Goal: Check status: Check status

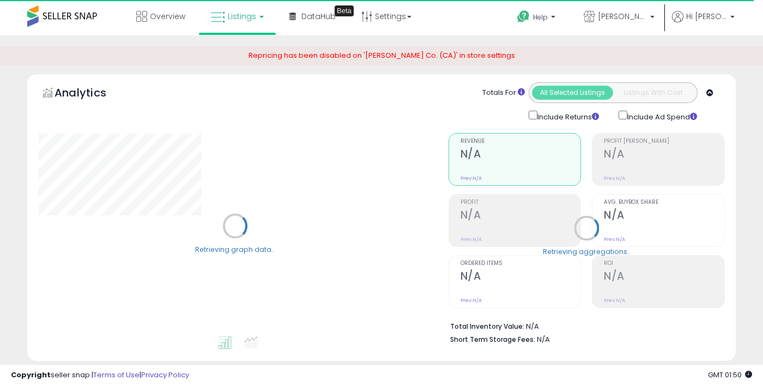
select select "**"
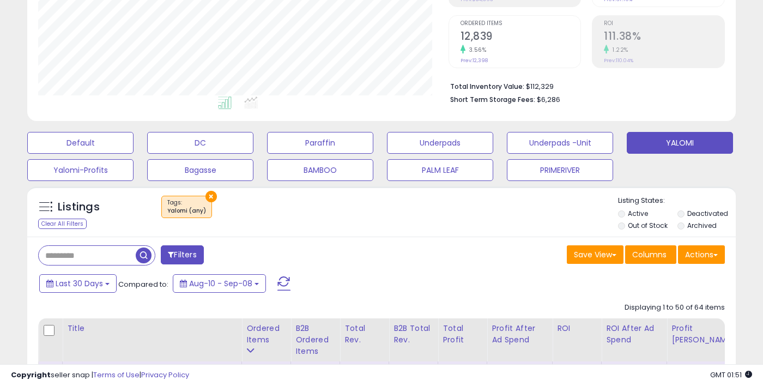
scroll to position [246, 0]
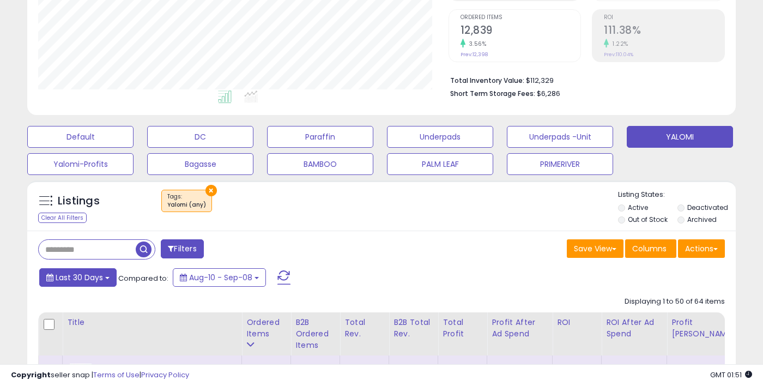
click at [60, 283] on span "Last 30 Days" at bounding box center [79, 277] width 47 height 11
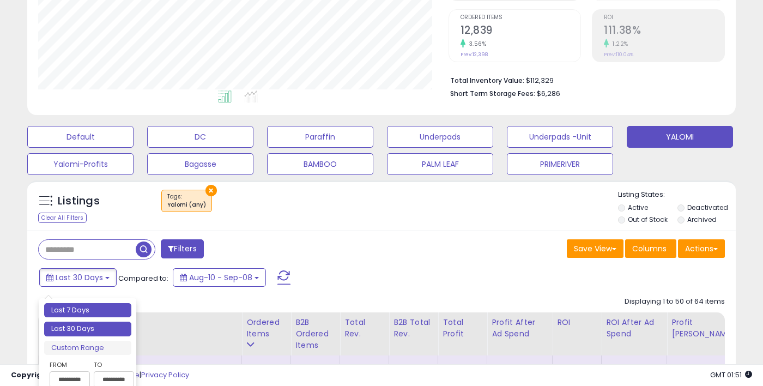
click at [63, 308] on li "Last 7 Days" at bounding box center [87, 310] width 87 height 15
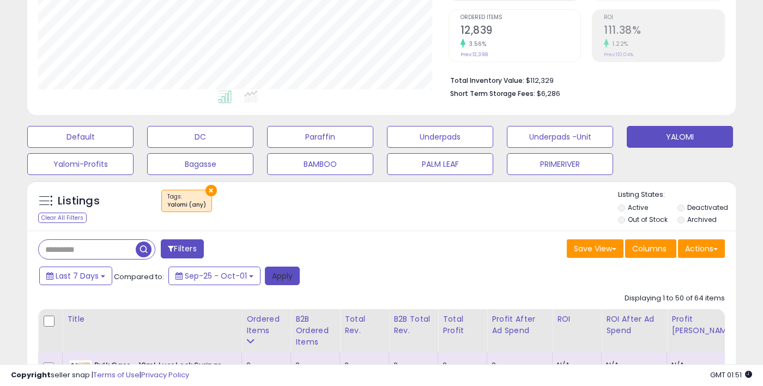
click at [292, 285] on button "Apply" at bounding box center [282, 275] width 35 height 19
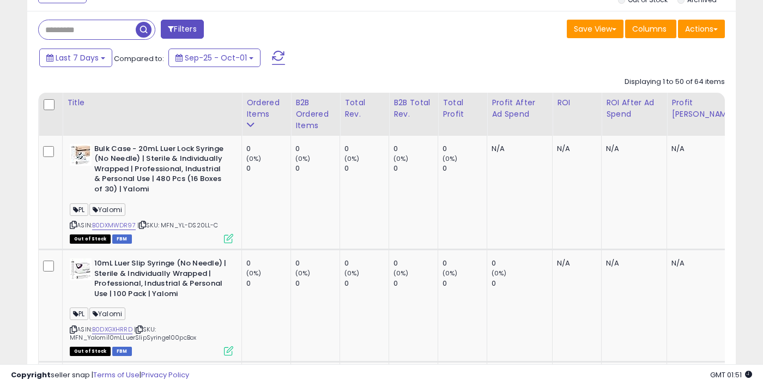
scroll to position [466, 0]
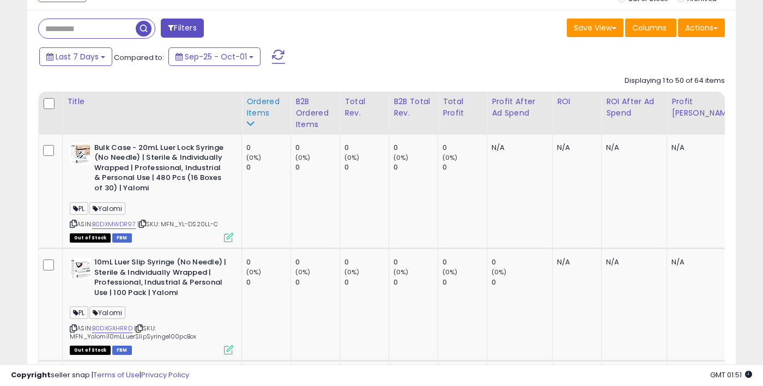
click at [257, 119] on div "Ordered Items" at bounding box center [266, 107] width 40 height 23
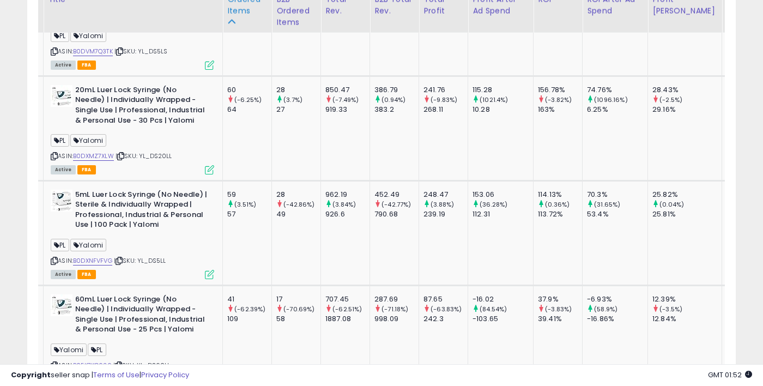
scroll to position [0, 22]
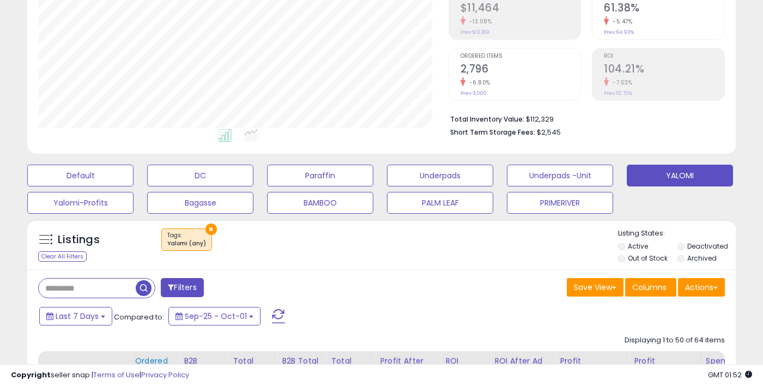
click at [61, 321] on span "Last 7 Days" at bounding box center [77, 316] width 43 height 11
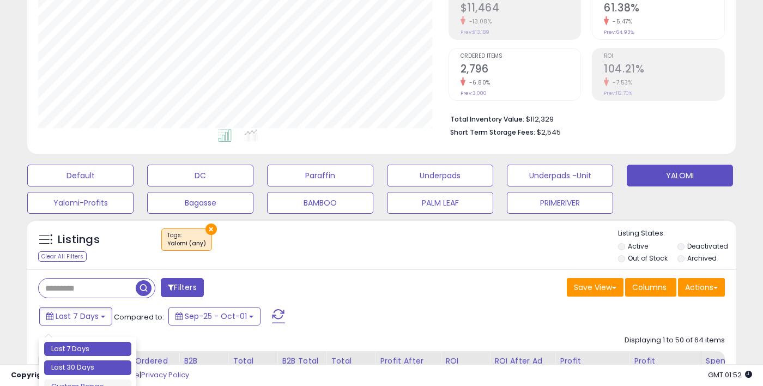
click at [65, 366] on li "Last 30 Days" at bounding box center [87, 367] width 87 height 15
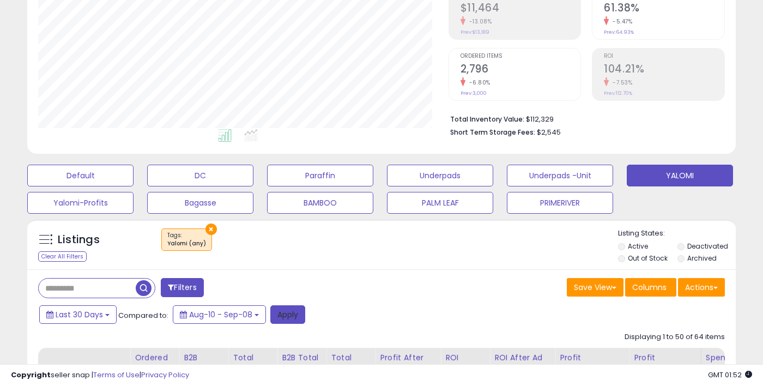
click at [289, 324] on button "Apply" at bounding box center [287, 314] width 35 height 19
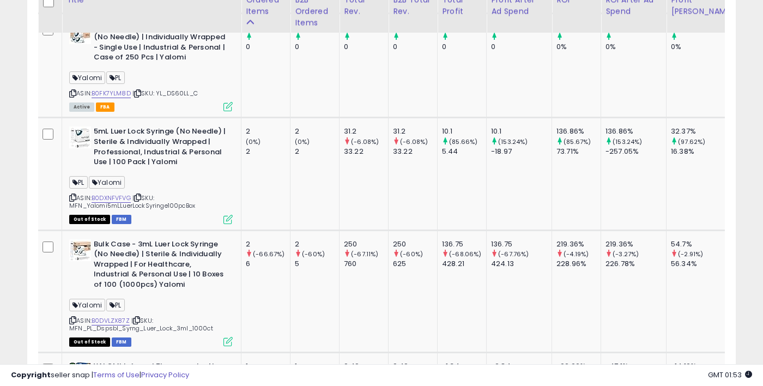
scroll to position [0, 45]
